Goal: Transaction & Acquisition: Obtain resource

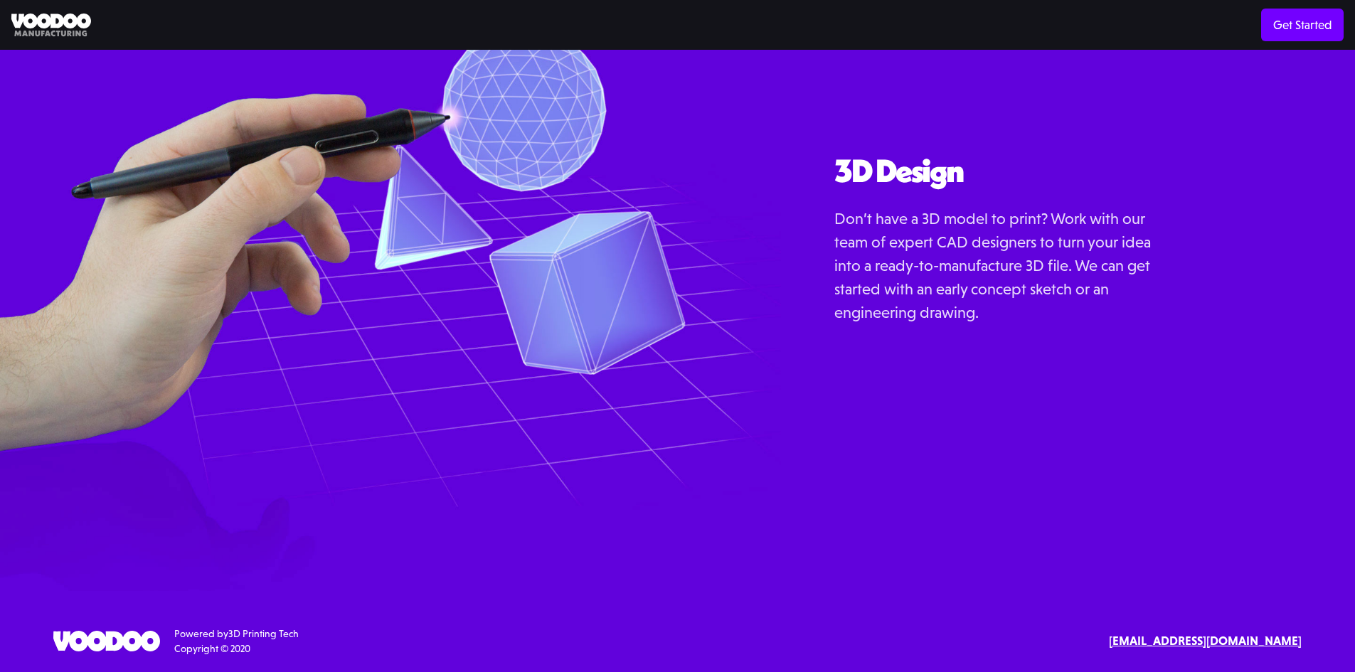
scroll to position [1807, 0]
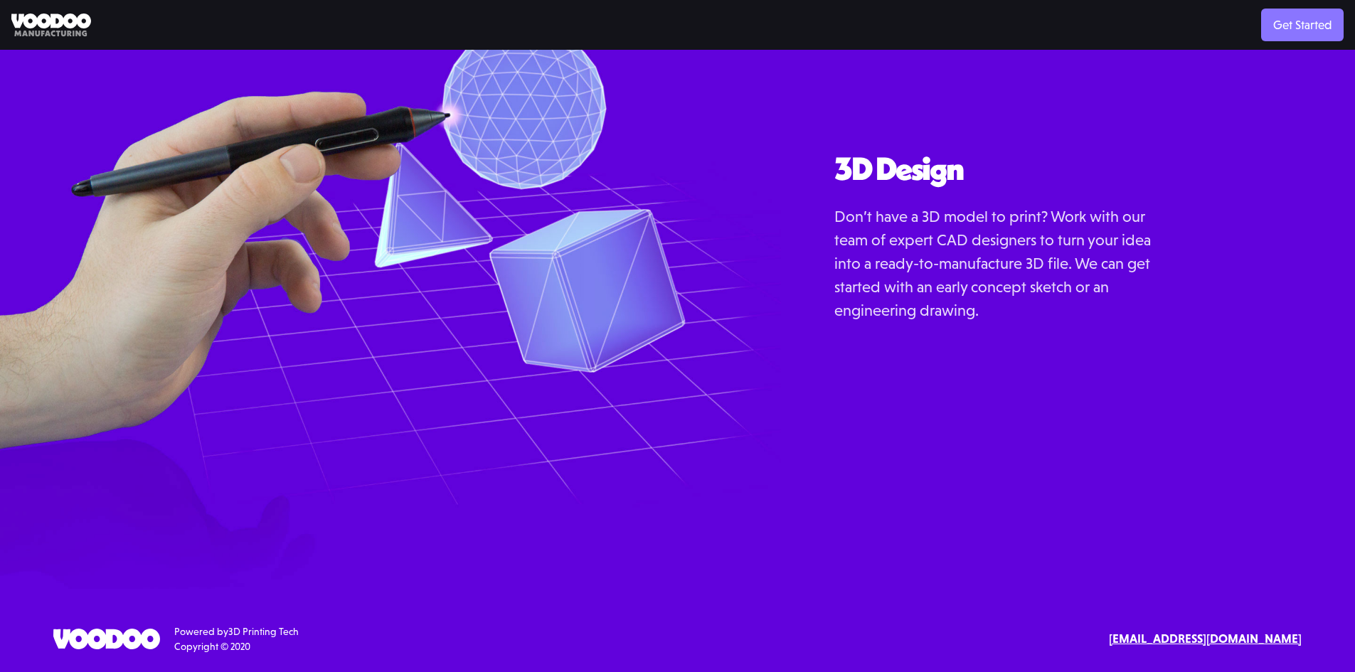
click at [1274, 28] on link "Get Started" at bounding box center [1302, 25] width 82 height 33
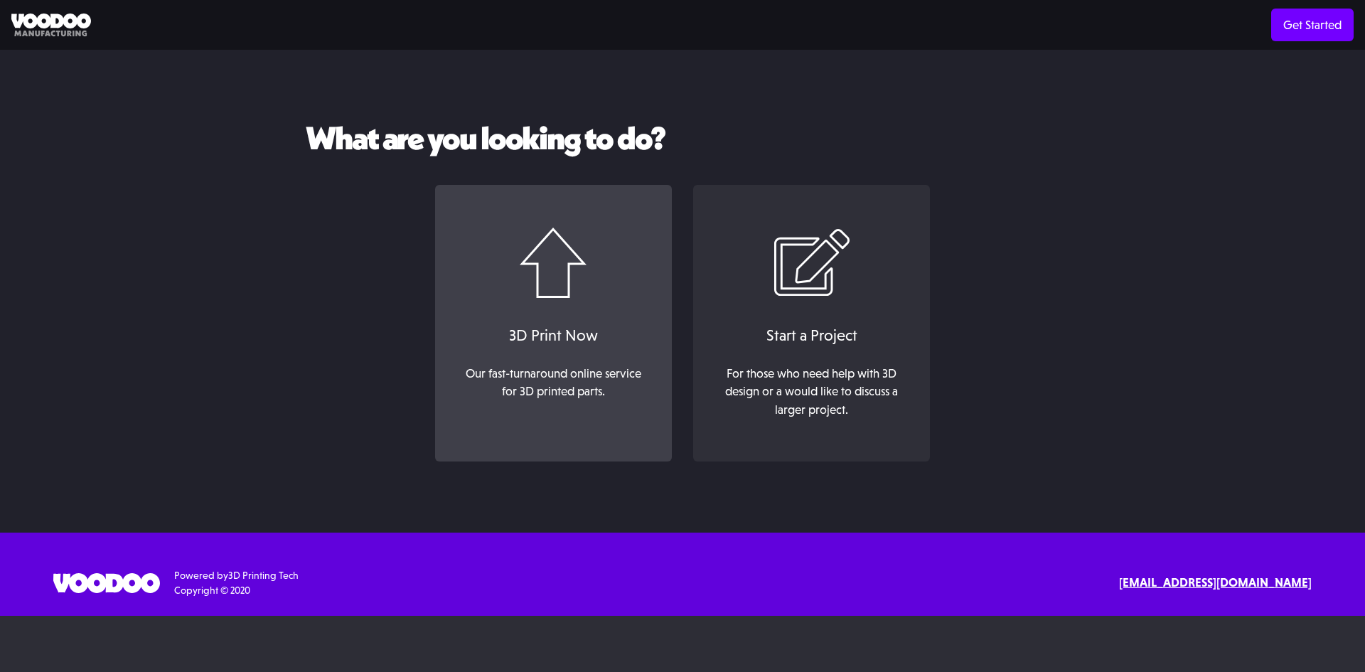
click at [547, 368] on div "Our fast-turnaround online service for 3D printed parts. ‍" at bounding box center [553, 392] width 192 height 55
click at [585, 336] on div "3D Print Now" at bounding box center [553, 335] width 208 height 23
